Goal: Information Seeking & Learning: Learn about a topic

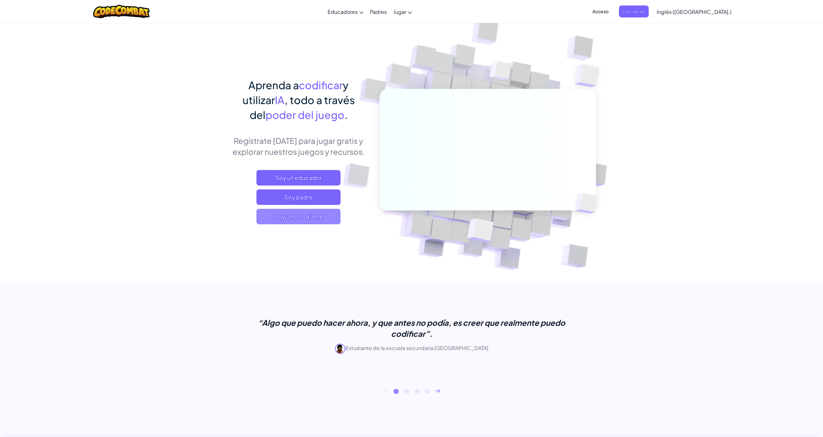
click at [304, 215] on font "Soy un estudiante" at bounding box center [298, 216] width 49 height 7
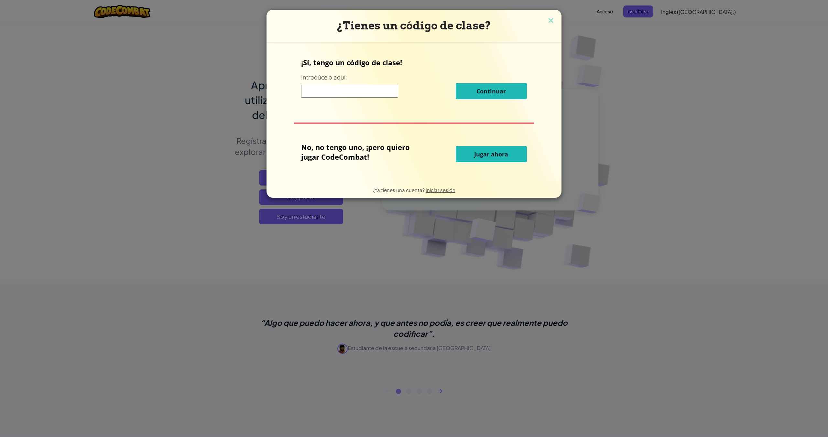
click at [362, 94] on input at bounding box center [349, 91] width 97 height 13
click at [491, 149] on button "Jugar ahora" at bounding box center [491, 154] width 71 height 16
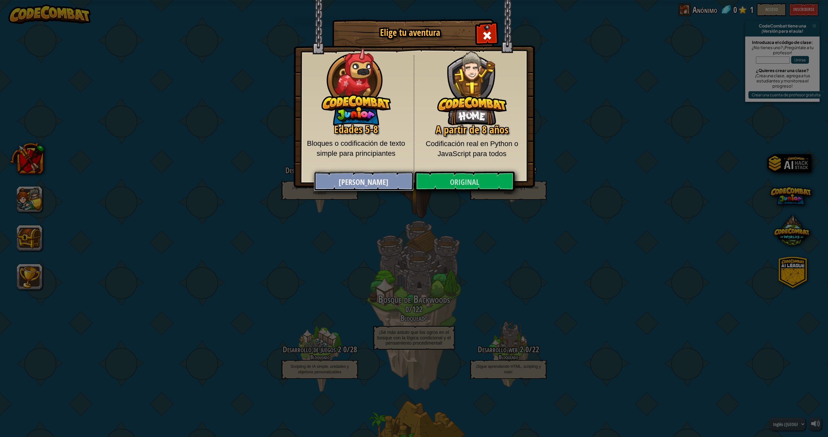
click at [379, 180] on link "Júnior" at bounding box center [364, 181] width 100 height 19
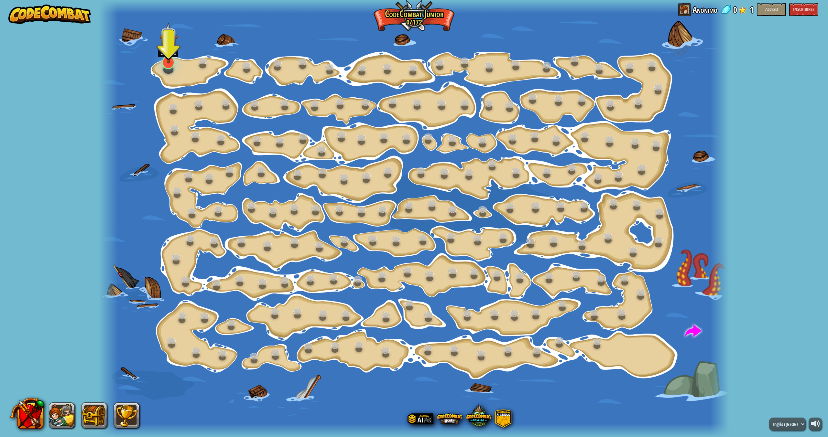
click at [173, 63] on img at bounding box center [169, 43] width 18 height 42
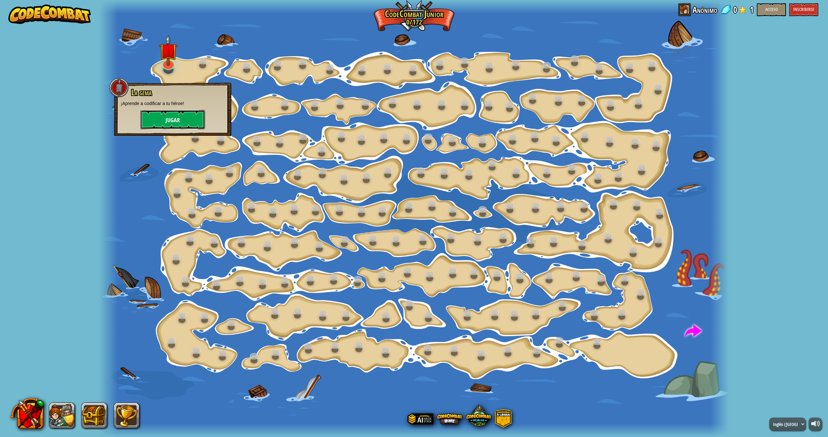
click at [173, 118] on font "Jugar" at bounding box center [173, 120] width 14 height 8
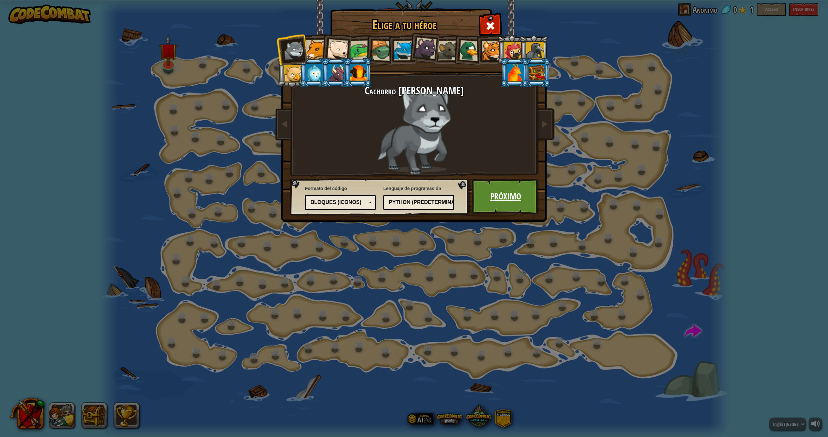
click at [503, 204] on link "Próximo" at bounding box center [506, 197] width 68 height 36
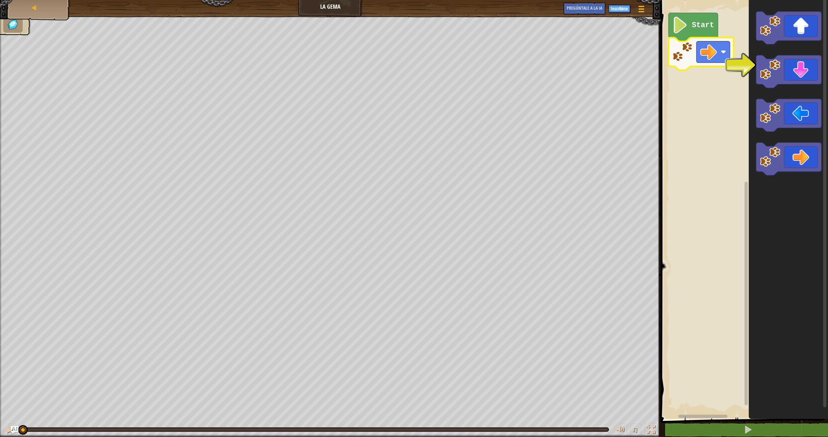
click at [730, 64] on icon "Espacio de trabajo de Blockly" at bounding box center [701, 54] width 65 height 33
click at [792, 74] on icon "Espacio de trabajo de Blockly" at bounding box center [788, 71] width 65 height 33
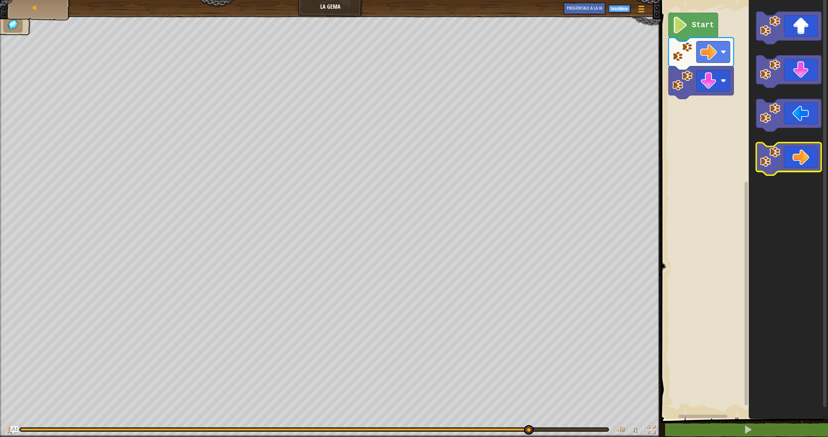
click at [807, 165] on icon "Espacio de trabajo de Blockly" at bounding box center [788, 159] width 65 height 33
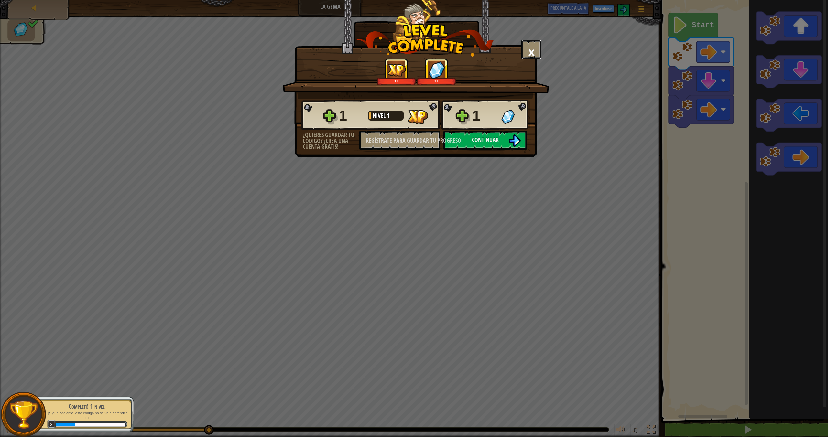
click at [536, 53] on button "×" at bounding box center [532, 49] width 20 height 19
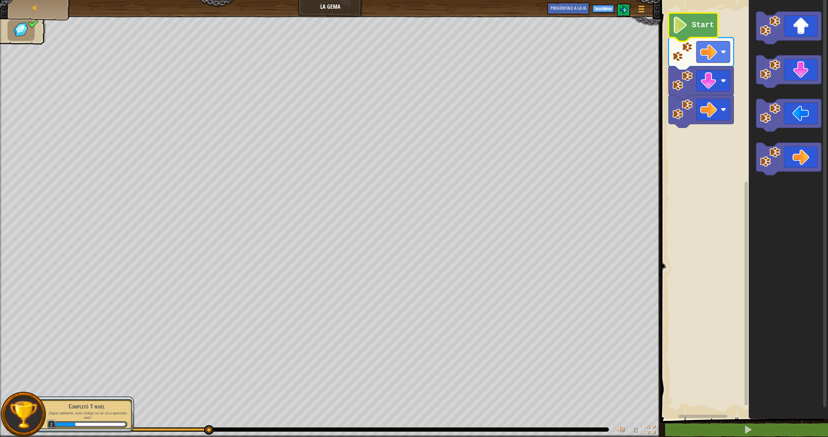
click at [675, 27] on image "Espacio de trabajo de Blockly" at bounding box center [680, 25] width 16 height 17
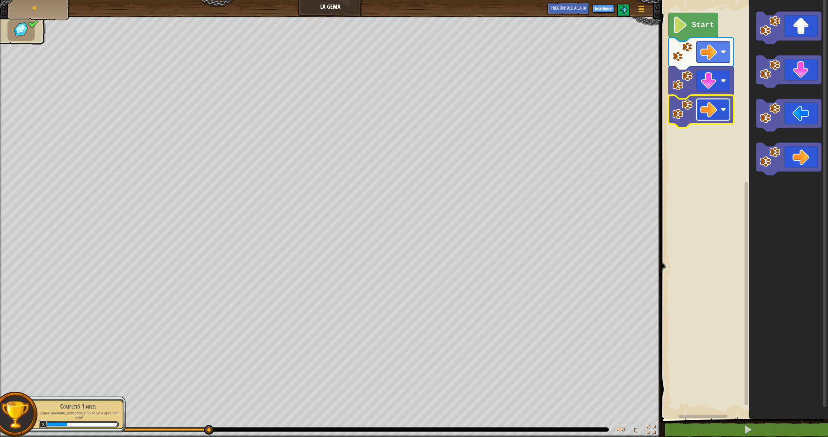
click at [701, 111] on image "Espacio de trabajo de Blockly" at bounding box center [708, 109] width 17 height 17
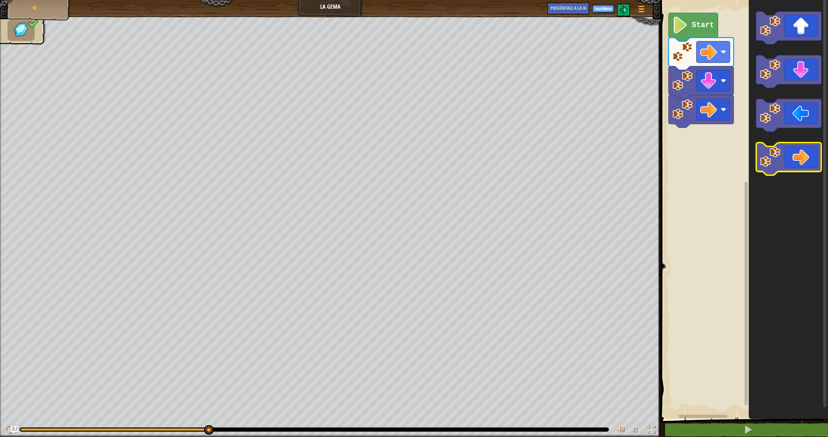
click at [789, 160] on icon "Espacio de trabajo de Blockly" at bounding box center [788, 159] width 65 height 33
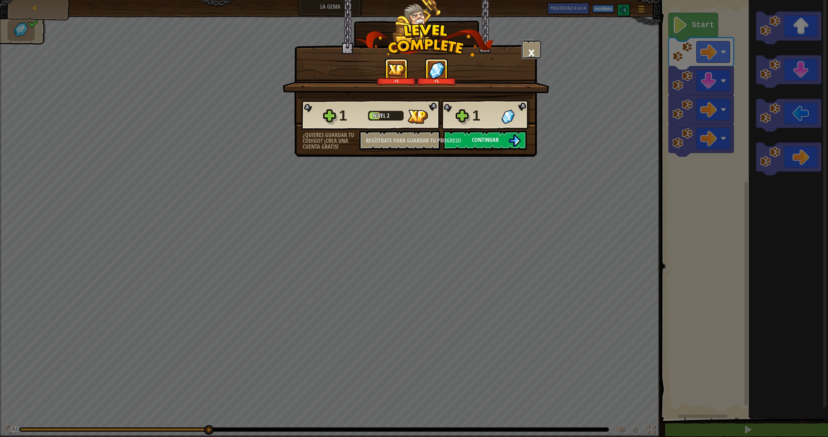
click at [528, 46] on font "×" at bounding box center [531, 52] width 7 height 22
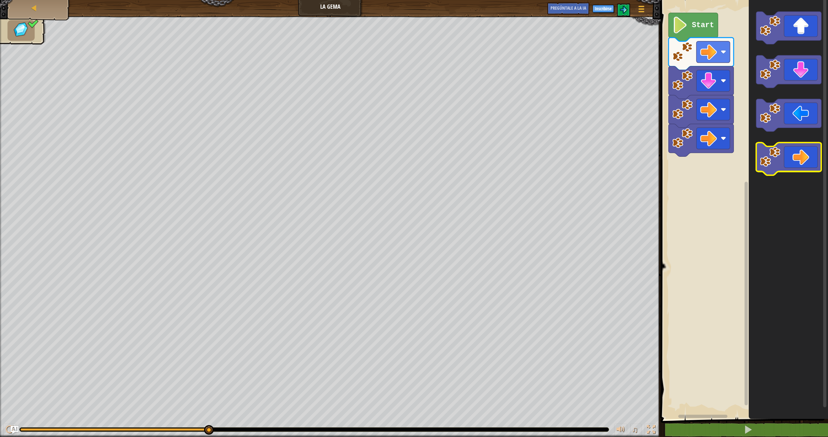
click at [803, 159] on icon "Espacio de trabajo de Blockly" at bounding box center [788, 159] width 65 height 33
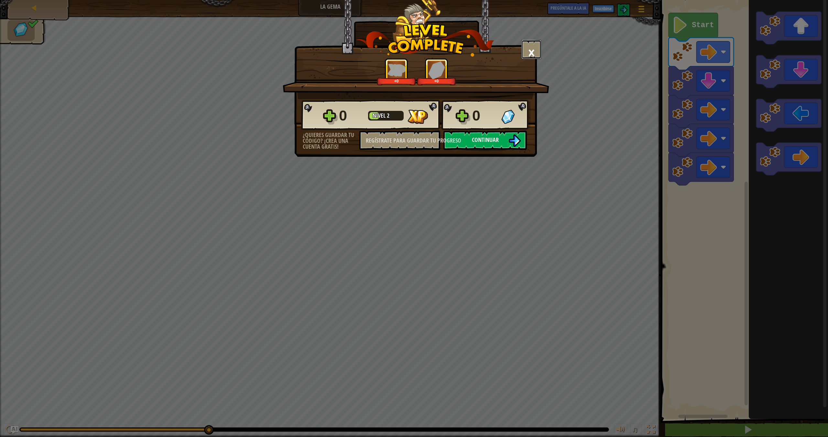
click at [535, 52] on button "×" at bounding box center [532, 49] width 20 height 19
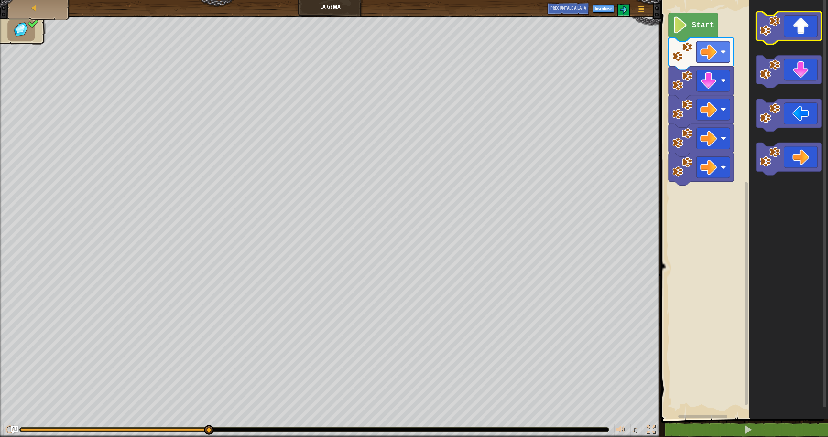
click at [805, 37] on icon "Espacio de trabajo de Blockly" at bounding box center [788, 28] width 65 height 33
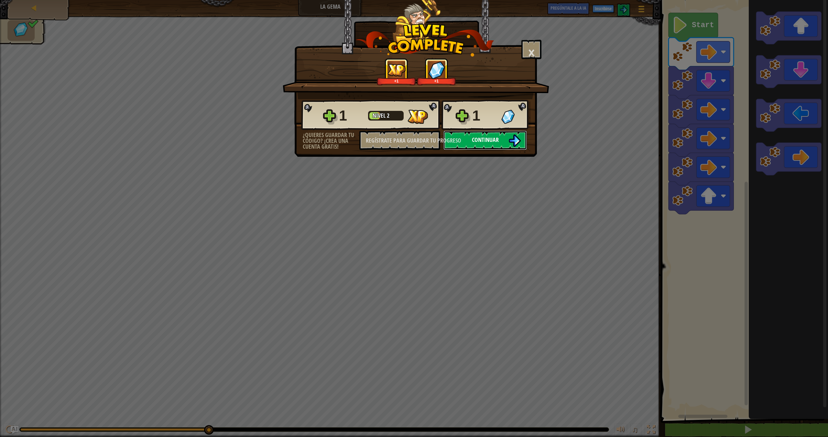
click at [504, 141] on button "Continuar" at bounding box center [485, 140] width 83 height 19
